Goal: Task Accomplishment & Management: Use online tool/utility

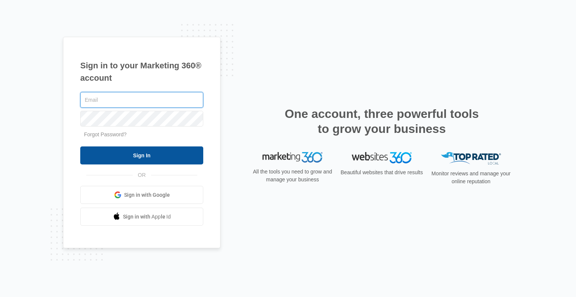
type input "mdownessmf@gmail.com"
click at [150, 156] on input "Sign In" at bounding box center [141, 155] width 123 height 18
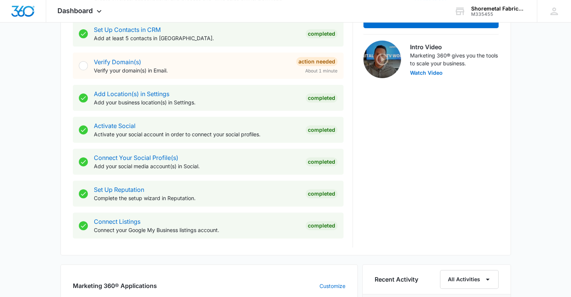
scroll to position [188, 0]
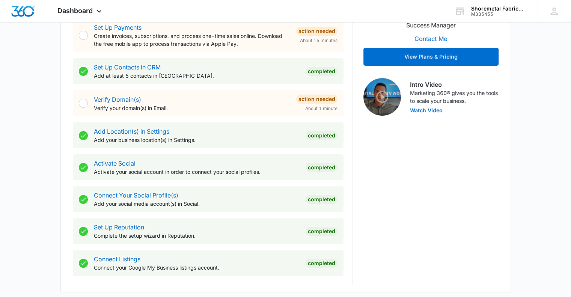
click at [466, 227] on div "JG Hi, I'm [PERSON_NAME] Success Manager Contact Me View Plans & Pricing Intro …" at bounding box center [430, 102] width 135 height 365
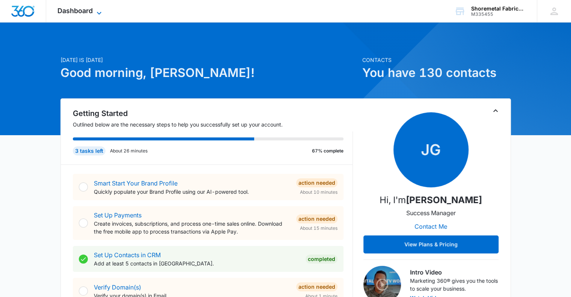
click at [95, 12] on icon at bounding box center [99, 13] width 9 height 9
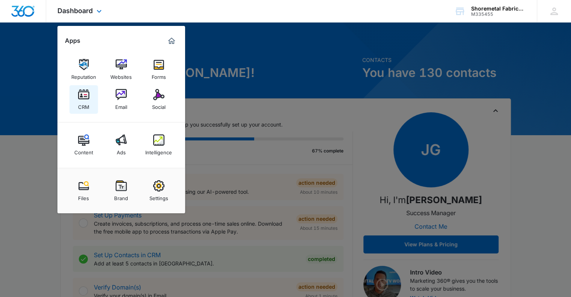
click at [81, 99] on img at bounding box center [83, 94] width 11 height 11
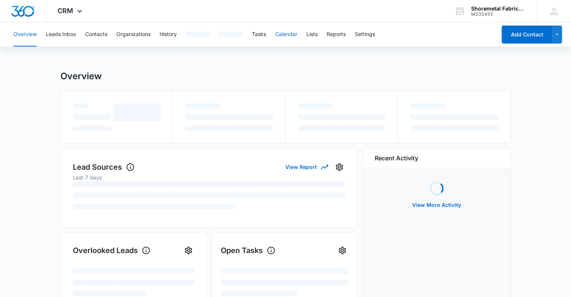
click at [284, 34] on button "Calendar" at bounding box center [286, 35] width 22 height 24
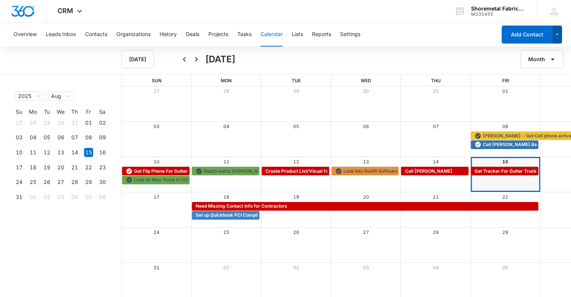
click at [556, 37] on icon "button" at bounding box center [557, 34] width 6 height 9
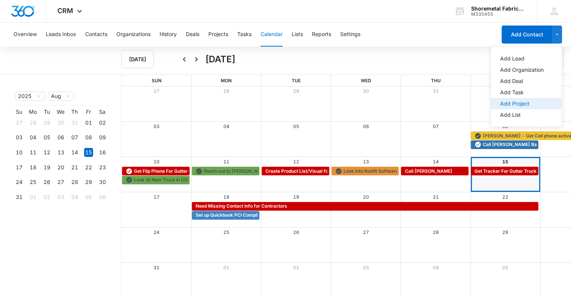
click at [519, 104] on div "Add Project" at bounding box center [522, 103] width 44 height 5
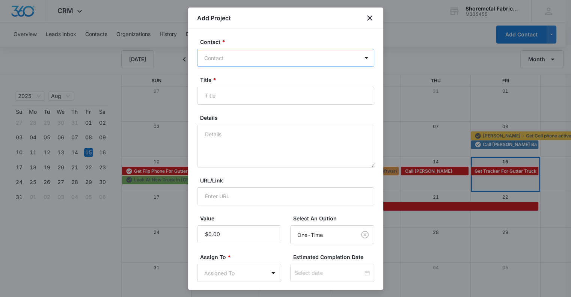
click at [276, 60] on div at bounding box center [281, 57] width 154 height 9
type input "M"
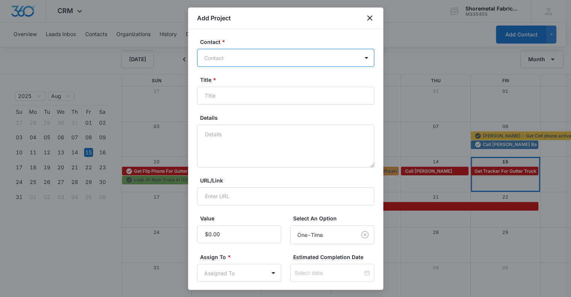
click at [313, 51] on div "Contact" at bounding box center [277, 58] width 161 height 17
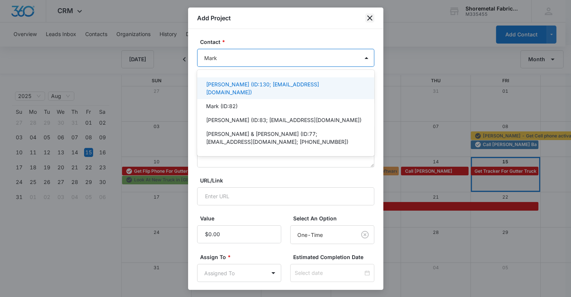
type input "Mark"
drag, startPoint x: 368, startPoint y: 19, endPoint x: 338, endPoint y: 2, distance: 34.6
click at [368, 19] on icon "close" at bounding box center [369, 17] width 5 height 5
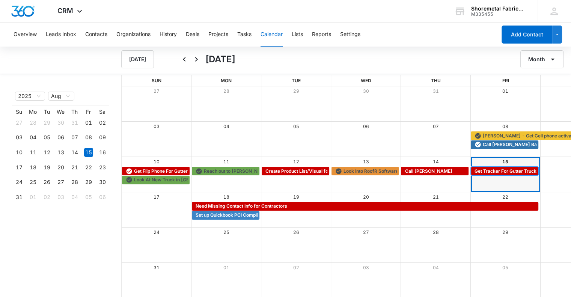
click at [474, 171] on span "Get Tracker For Gutter Truck" at bounding box center [505, 171] width 62 height 7
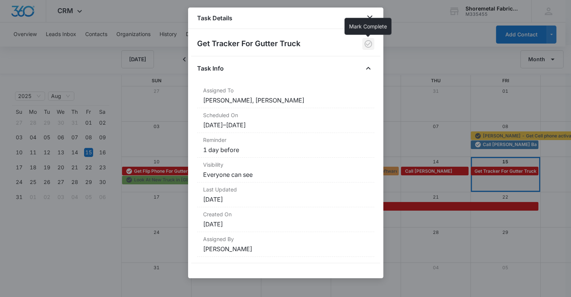
click at [368, 42] on icon "button" at bounding box center [367, 43] width 9 height 9
click at [371, 18] on icon "close" at bounding box center [369, 18] width 9 height 9
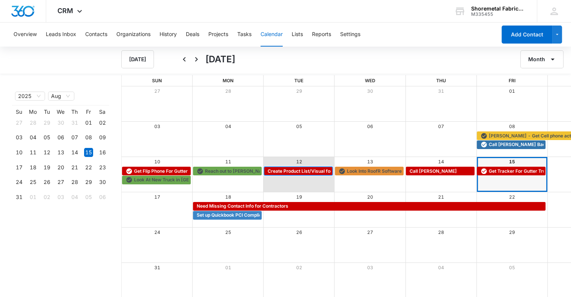
drag, startPoint x: 287, startPoint y: 170, endPoint x: 288, endPoint y: 174, distance: 4.3
click at [288, 174] on div "Create Product List/Visual for Customers" at bounding box center [298, 171] width 69 height 9
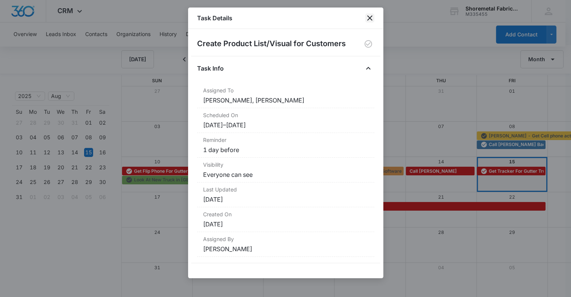
click at [368, 21] on icon "close" at bounding box center [369, 18] width 9 height 9
